Goal: Find specific page/section

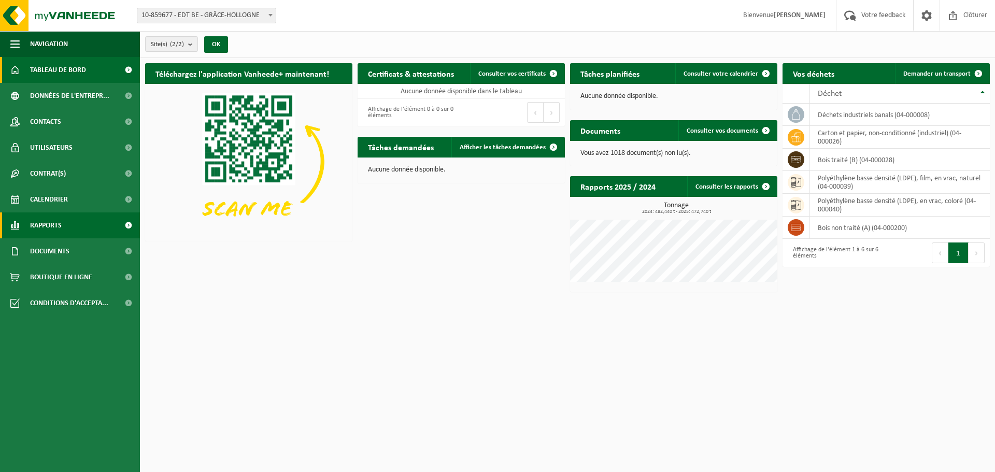
click at [88, 227] on link "Rapports" at bounding box center [70, 225] width 140 height 26
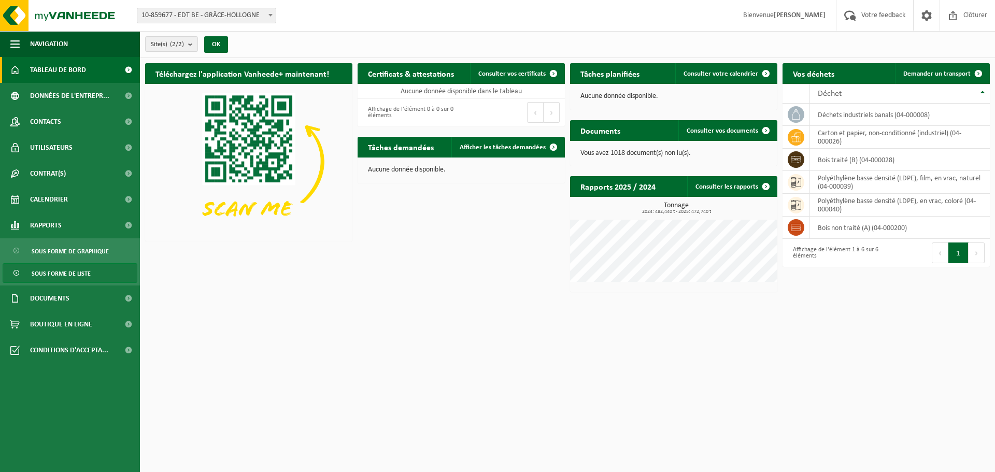
click at [108, 272] on link "Sous forme de liste" at bounding box center [70, 273] width 135 height 20
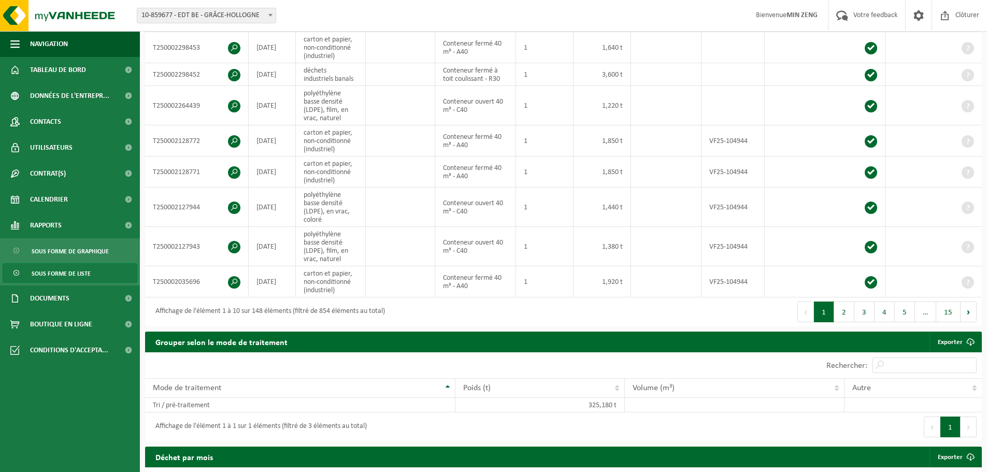
scroll to position [311, 0]
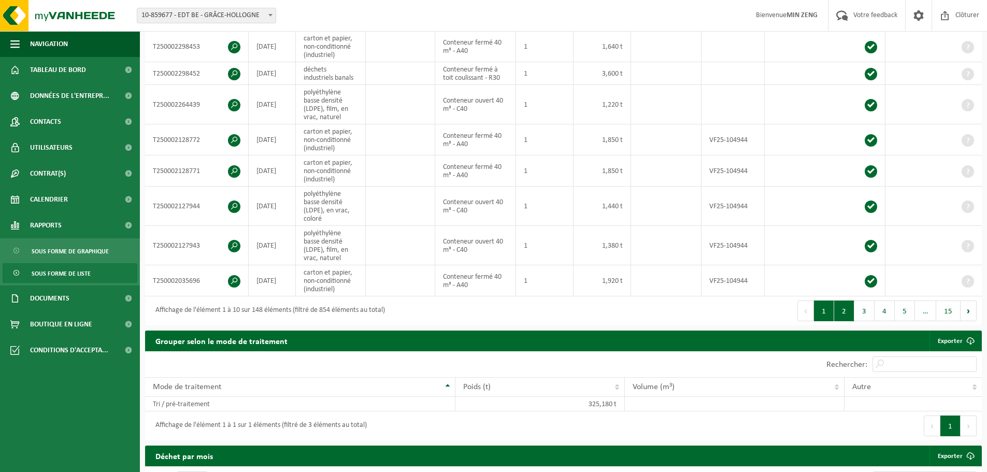
click at [848, 312] on button "2" at bounding box center [844, 311] width 20 height 21
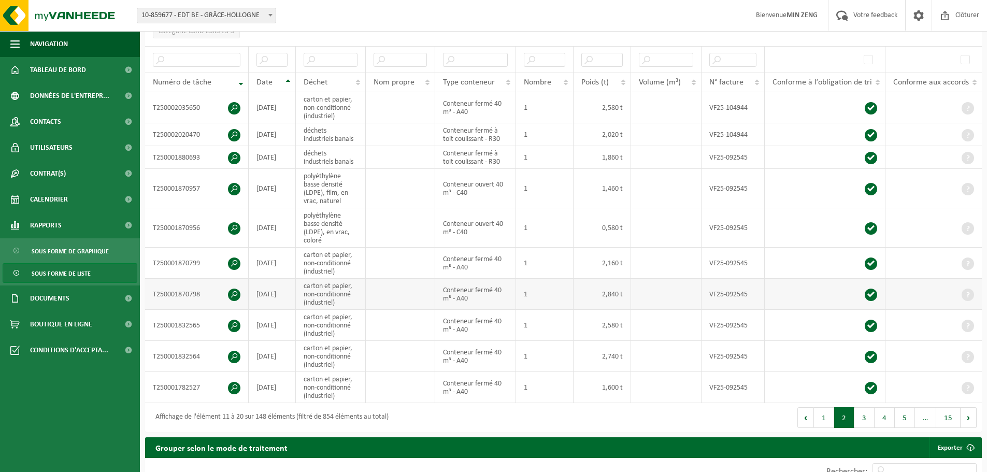
scroll to position [247, 0]
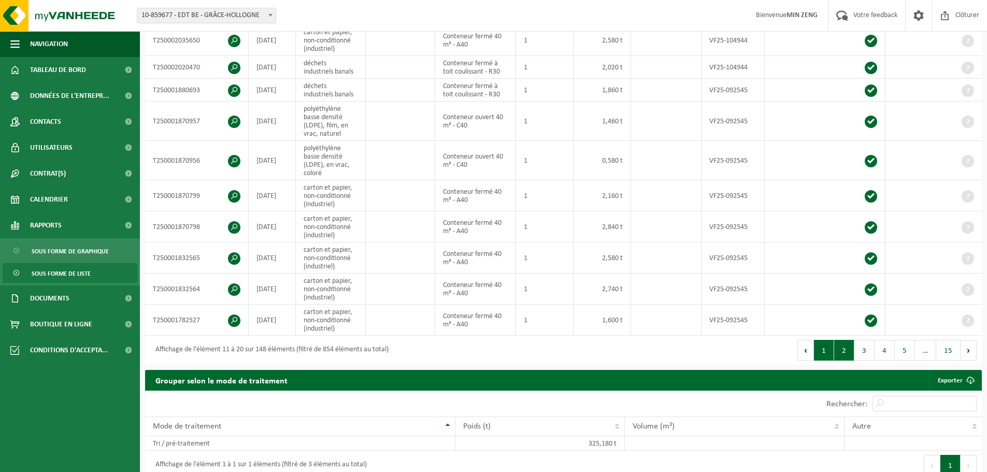
click at [829, 349] on button "1" at bounding box center [824, 350] width 20 height 21
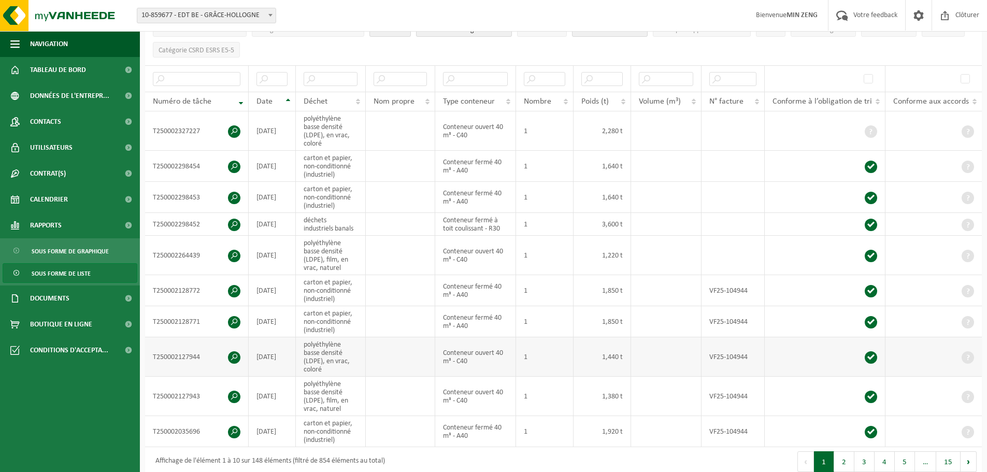
scroll to position [155, 0]
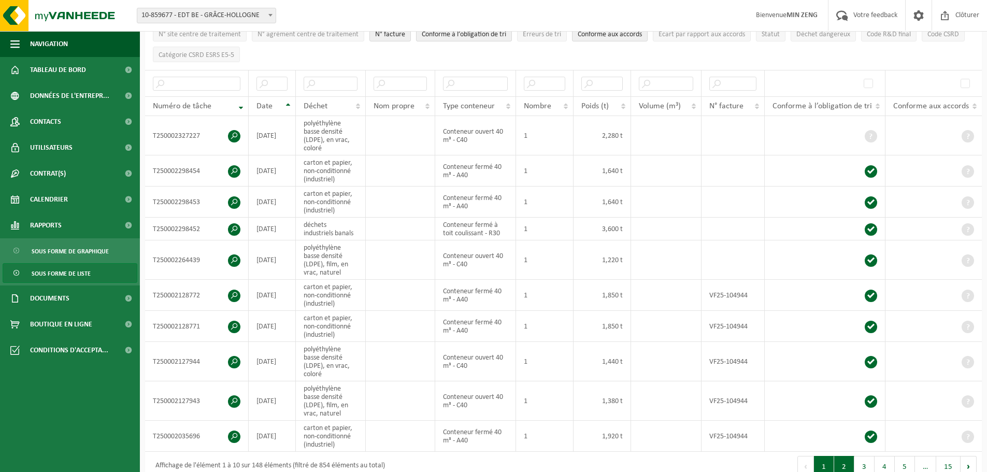
click at [852, 461] on button "2" at bounding box center [844, 466] width 20 height 21
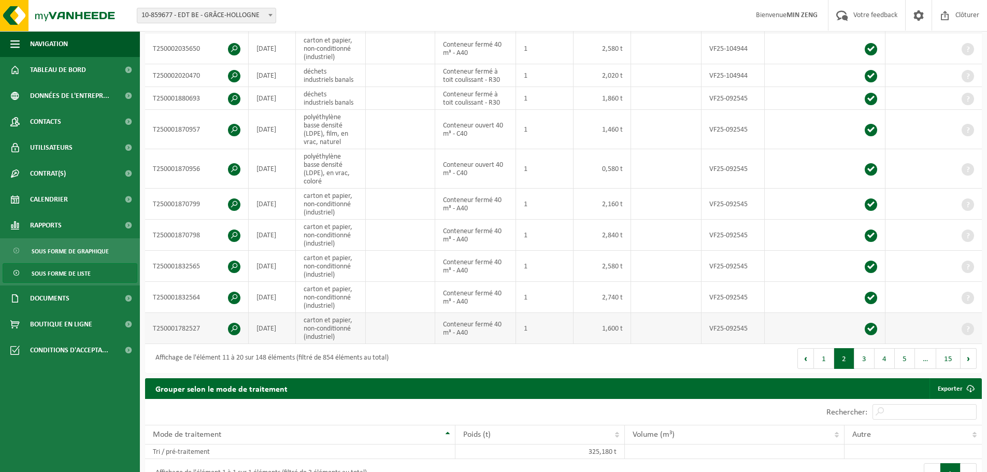
scroll to position [259, 0]
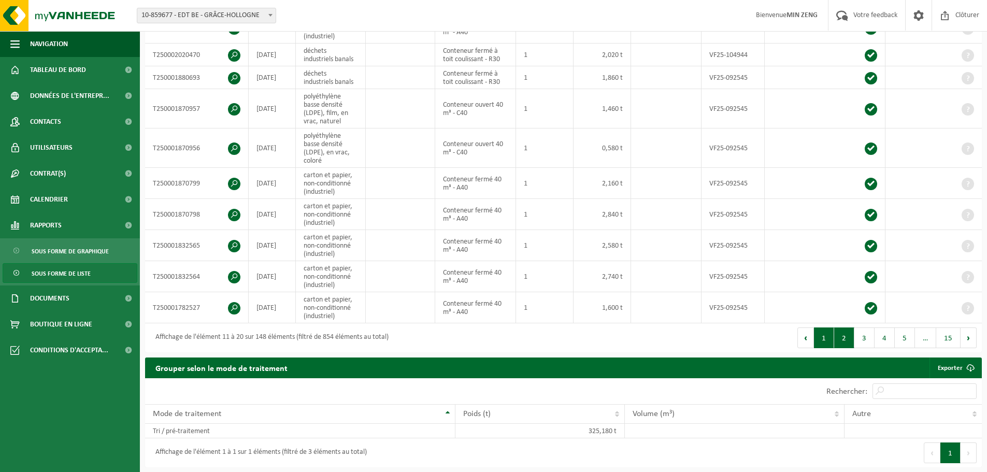
click at [818, 338] on button "1" at bounding box center [824, 338] width 20 height 21
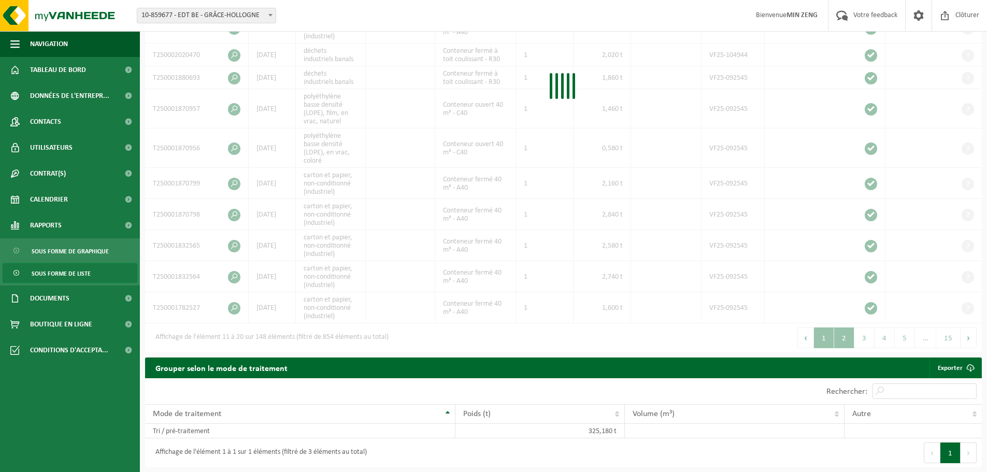
scroll to position [272, 0]
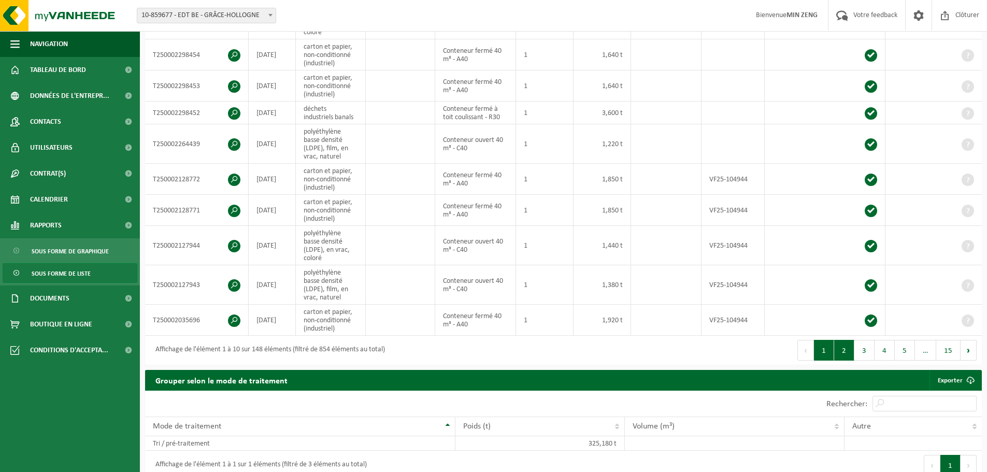
click at [850, 349] on button "2" at bounding box center [844, 350] width 20 height 21
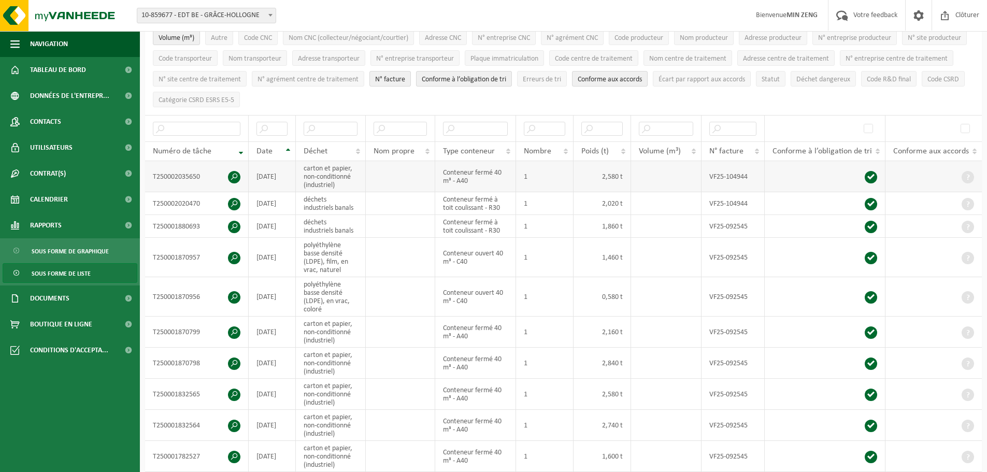
scroll to position [52, 0]
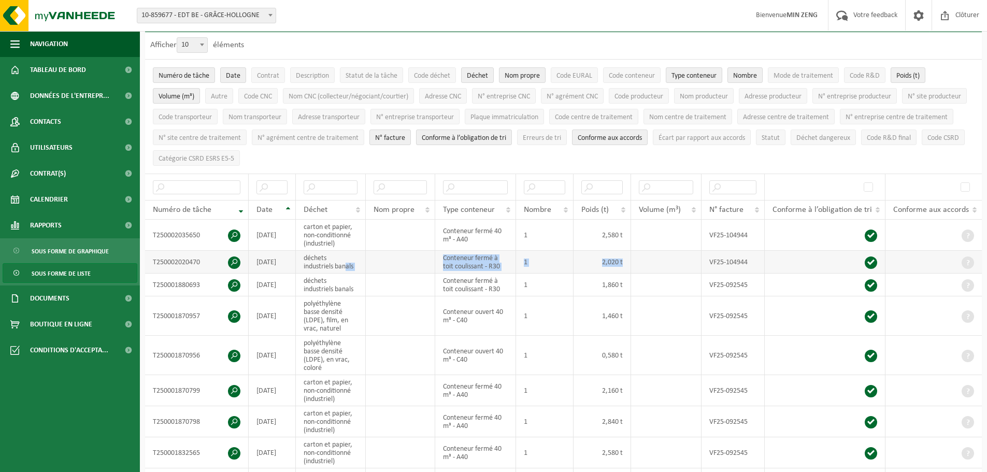
drag, startPoint x: 349, startPoint y: 268, endPoint x: 638, endPoint y: 268, distance: 289.2
click at [638, 268] on tr "T250002020470 2025-07-09 déchets industriels banals Conteneur fermé à toit coul…" at bounding box center [563, 262] width 837 height 23
